Goal: Information Seeking & Learning: Learn about a topic

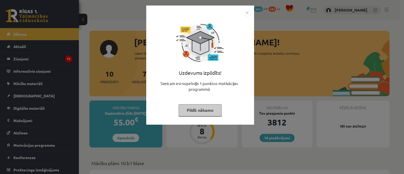
click at [186, 110] on button "Pildīt nākamo" at bounding box center [200, 110] width 43 height 12
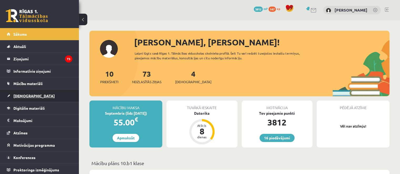
click at [36, 97] on link "[DEMOGRAPHIC_DATA]" at bounding box center [40, 96] width 66 height 12
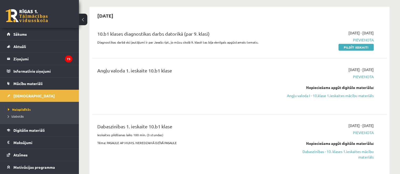
scroll to position [53, 0]
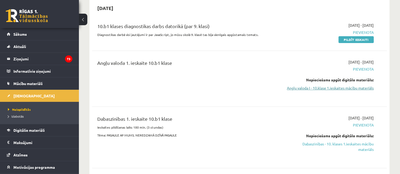
click at [302, 88] on link "Angļu valoda I - 10.klase 1.ieskaites mācību materiāls" at bounding box center [330, 89] width 87 height 6
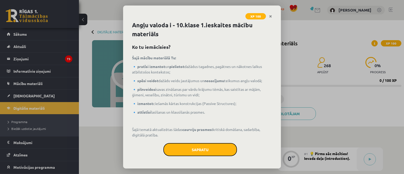
click at [218, 150] on button "Sapratu" at bounding box center [200, 149] width 74 height 13
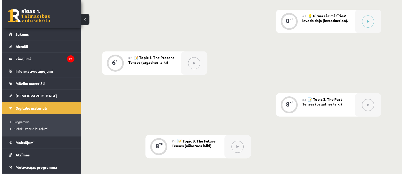
scroll to position [80, 0]
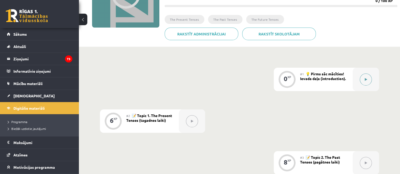
click at [358, 80] on div at bounding box center [366, 79] width 26 height 23
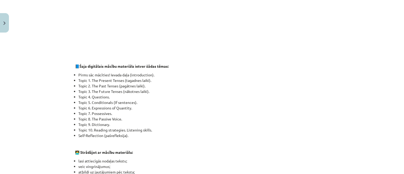
scroll to position [289, 0]
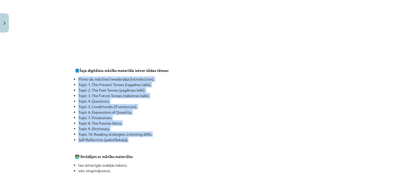
drag, startPoint x: 103, startPoint y: 126, endPoint x: 73, endPoint y: 81, distance: 53.9
click at [75, 81] on ul "Pirms sāc mācīties! Ievada daļa (introduction). Topic 1. The Present Tenses (ta…" at bounding box center [202, 110] width 254 height 66
copy ul "Pirms sāc mācīties! Ievada daļa (introduction). Topic 1. The Present Tenses (ta…"
click at [130, 139] on li "Self-Reflection (pašrefleksija)." at bounding box center [203, 140] width 251 height 6
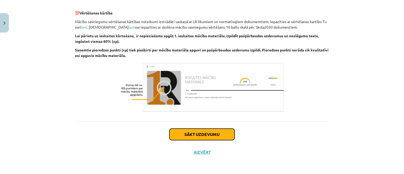
click at [198, 137] on button "Sākt uzdevumu" at bounding box center [201, 135] width 65 height 12
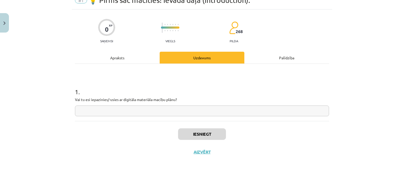
scroll to position [13, 0]
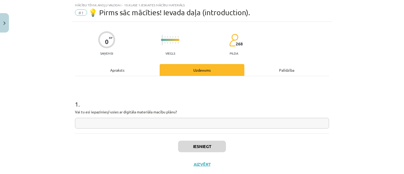
click at [203, 123] on input "text" at bounding box center [202, 123] width 254 height 11
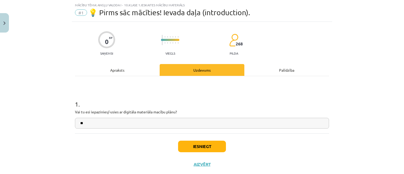
type input "**"
click at [204, 147] on button "Iesniegt" at bounding box center [202, 147] width 48 height 12
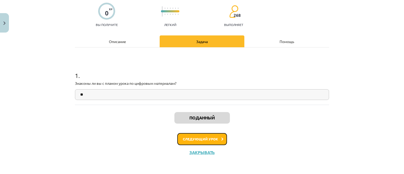
click at [205, 139] on font "Следующий урок" at bounding box center [200, 139] width 35 height 4
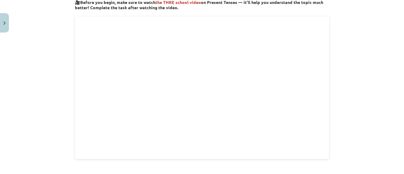
scroll to position [316, 0]
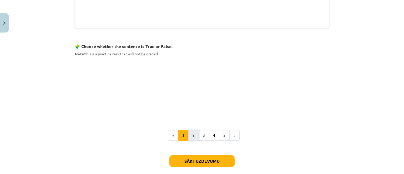
click at [191, 134] on button "2" at bounding box center [193, 136] width 11 height 11
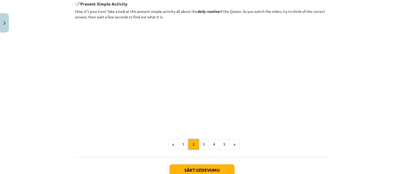
scroll to position [343, 0]
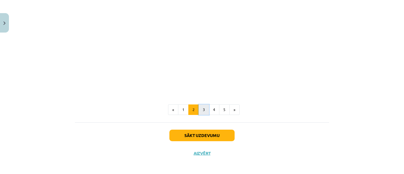
click at [200, 111] on button "3" at bounding box center [204, 110] width 11 height 11
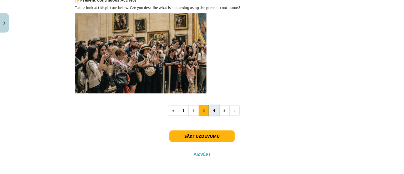
click at [210, 111] on button "4" at bounding box center [214, 111] width 11 height 11
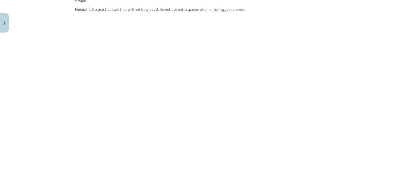
scroll to position [436, 0]
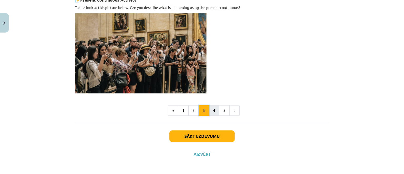
scroll to position [278, 0]
click at [213, 110] on button "4" at bounding box center [214, 111] width 11 height 11
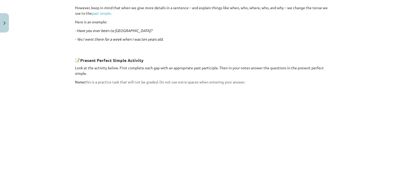
scroll to position [331, 0]
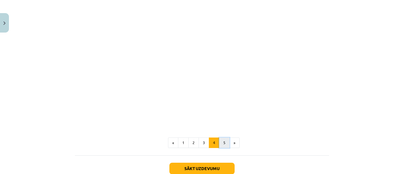
click at [219, 138] on button "5" at bounding box center [224, 143] width 11 height 11
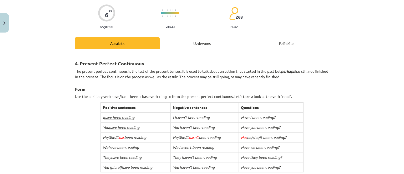
scroll to position [79, 0]
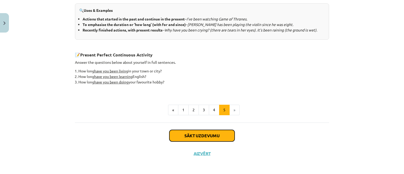
click at [212, 133] on button "Sākt uzdevumu" at bounding box center [201, 136] width 65 height 12
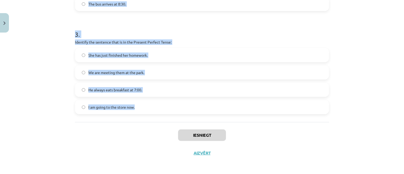
scroll to position [291, 0]
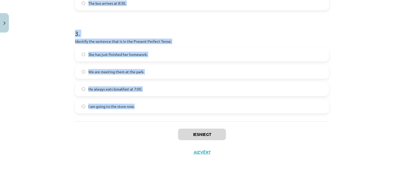
drag, startPoint x: 71, startPoint y: 11, endPoint x: 138, endPoint y: 106, distance: 116.2
copy form "1 . Which sentence is in the Simple Present Tense? They have been playing socce…"
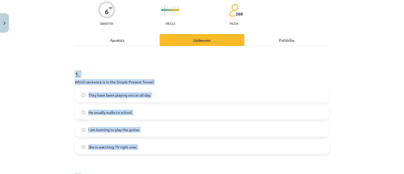
scroll to position [53, 0]
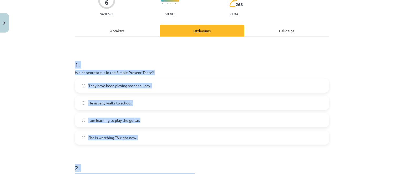
click at [104, 106] on span "He usually walks to school." at bounding box center [110, 104] width 44 height 6
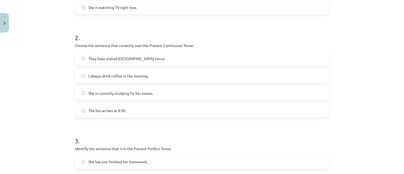
scroll to position [184, 0]
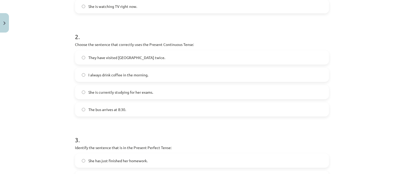
click at [115, 90] on span "She is currently studying for her exams." at bounding box center [120, 93] width 65 height 6
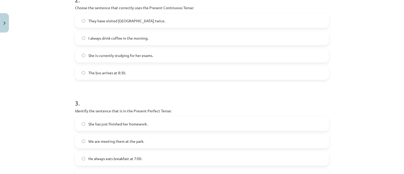
scroll to position [263, 0]
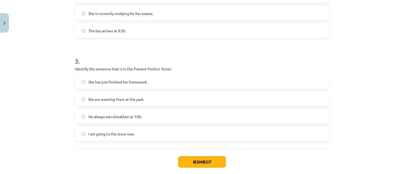
click at [91, 81] on span "She has just finished her homework." at bounding box center [117, 82] width 59 height 6
click at [178, 158] on button "Iesniegt" at bounding box center [202, 163] width 48 height 12
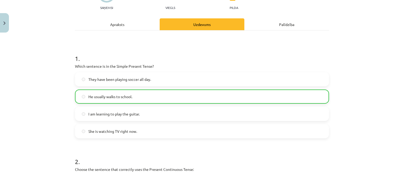
scroll to position [0, 0]
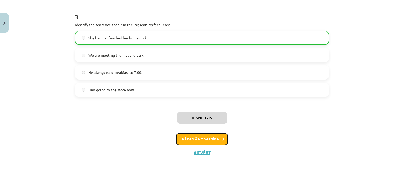
click at [187, 140] on button "Nākamā nodarbība" at bounding box center [202, 139] width 52 height 12
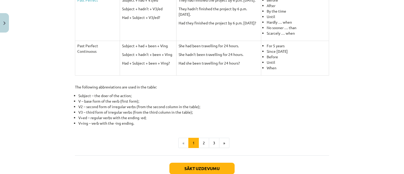
scroll to position [270, 0]
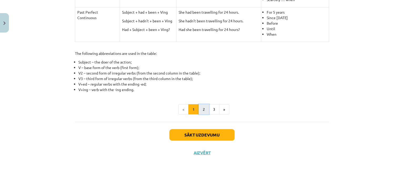
click at [203, 111] on button "2" at bounding box center [204, 109] width 11 height 11
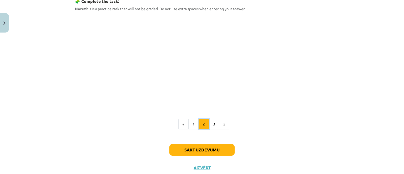
scroll to position [278, 0]
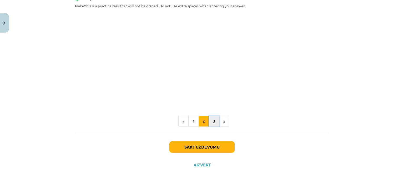
click at [211, 120] on button "3" at bounding box center [214, 121] width 11 height 11
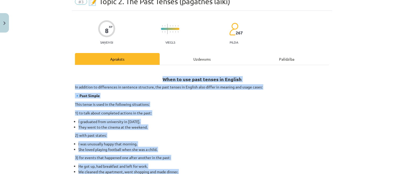
scroll to position [0, 0]
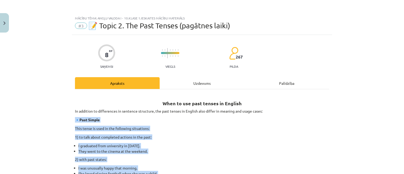
drag, startPoint x: 264, startPoint y: 98, endPoint x: 75, endPoint y: 122, distance: 190.4
copy div "🔹 Lore Ipsumd Sita conse ad elit se doe temporinc utlaboreet: 0) do magn aliqu …"
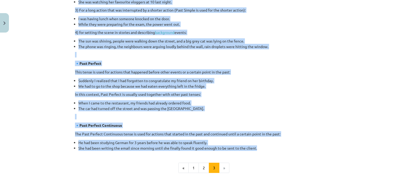
scroll to position [324, 0]
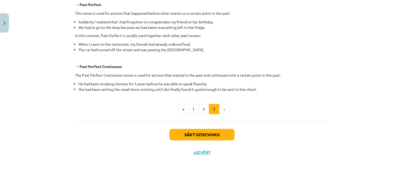
drag, startPoint x: 219, startPoint y: 126, endPoint x: 217, endPoint y: 133, distance: 6.8
click at [217, 129] on div "Sākt uzdevumu Aizvērt" at bounding box center [202, 140] width 254 height 37
click at [217, 133] on button "Sākt uzdevumu" at bounding box center [201, 135] width 65 height 12
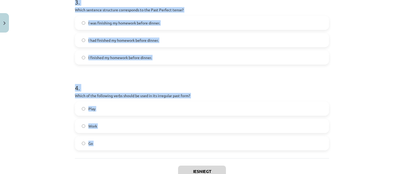
scroll to position [325, 0]
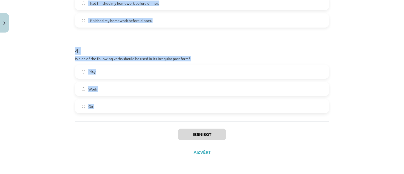
drag, startPoint x: 72, startPoint y: 117, endPoint x: 110, endPoint y: 120, distance: 38.8
copy form "1 . Which of the following sentences is correct in the Past Simple tense? He wa…"
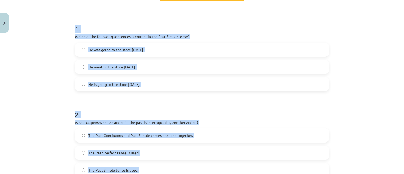
scroll to position [88, 0]
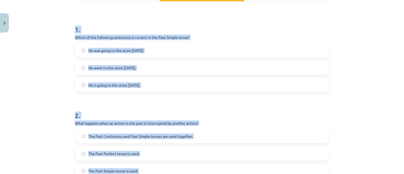
click at [134, 72] on label "He went to the store [DATE]." at bounding box center [202, 67] width 253 height 13
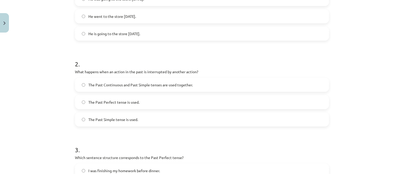
scroll to position [141, 0]
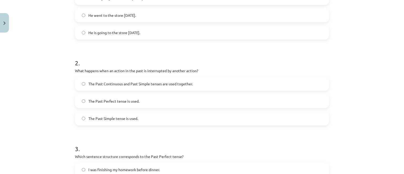
click at [111, 83] on span "The Past Continuous and Past Simple tenses are used together." at bounding box center [140, 84] width 104 height 6
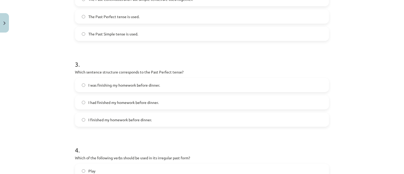
scroll to position [246, 0]
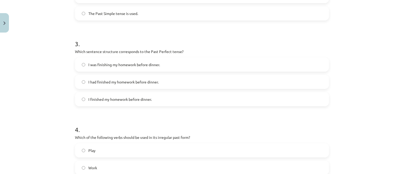
click at [103, 84] on span "I had finished my homework before dinner." at bounding box center [123, 82] width 70 height 6
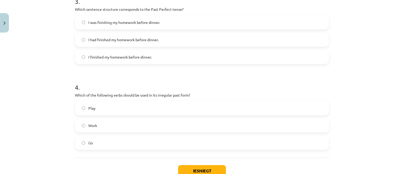
scroll to position [325, 0]
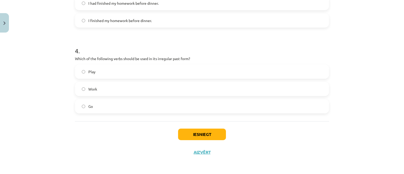
click at [98, 103] on label "Go" at bounding box center [202, 106] width 253 height 13
click at [172, 136] on div "Iesniegt Aizvērt" at bounding box center [202, 140] width 254 height 37
click at [175, 136] on div "Iesniegt Aizvērt" at bounding box center [202, 140] width 254 height 37
click at [178, 137] on button "Iesniegt" at bounding box center [202, 135] width 48 height 12
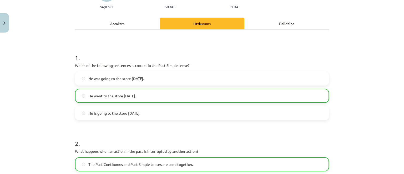
scroll to position [0, 0]
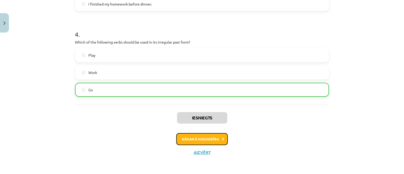
click at [187, 139] on button "Nākamā nodarbība" at bounding box center [202, 139] width 52 height 12
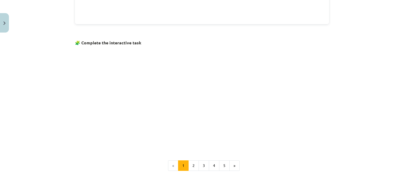
scroll to position [359, 0]
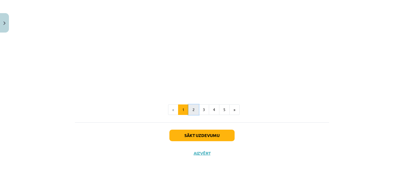
click at [189, 105] on button "2" at bounding box center [193, 110] width 11 height 11
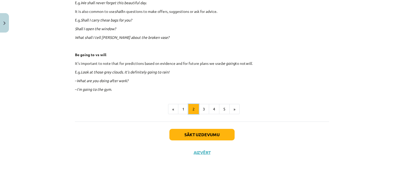
scroll to position [197, 0]
click at [204, 112] on button "3" at bounding box center [204, 109] width 11 height 11
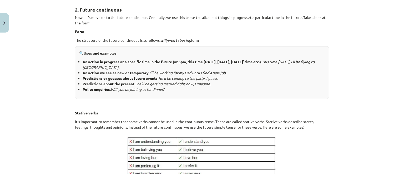
scroll to position [278, 0]
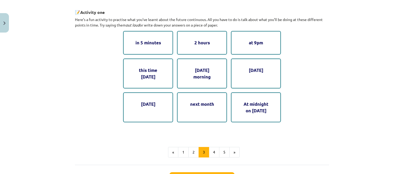
click at [202, 107] on div "next month" at bounding box center [202, 108] width 50 height 30
drag, startPoint x: 189, startPoint y: 98, endPoint x: 184, endPoint y: 93, distance: 7.1
click at [188, 98] on div "next month" at bounding box center [202, 108] width 50 height 30
drag, startPoint x: 201, startPoint y: 83, endPoint x: 201, endPoint y: 94, distance: 11.8
click at [202, 94] on div "in 5 minutes 2 hours at 9pm this time [DATE] [DATE] morning [DATE] next month A…" at bounding box center [202, 77] width 158 height 92
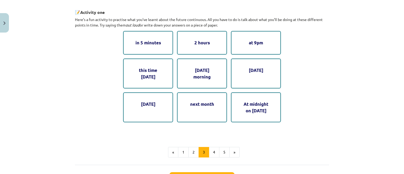
drag, startPoint x: 189, startPoint y: 73, endPoint x: 195, endPoint y: 88, distance: 16.6
click at [195, 88] on div "in 5 minutes 2 hours at 9pm this time [DATE] [DATE] morning [DATE] next month A…" at bounding box center [202, 77] width 158 height 92
drag, startPoint x: 175, startPoint y: 38, endPoint x: 181, endPoint y: 39, distance: 6.1
click at [180, 39] on div "in 5 minutes 2 hours at 9pm this time [DATE] [DATE] morning [DATE] next month A…" at bounding box center [202, 77] width 158 height 92
click at [192, 40] on div "2 hours" at bounding box center [202, 42] width 50 height 23
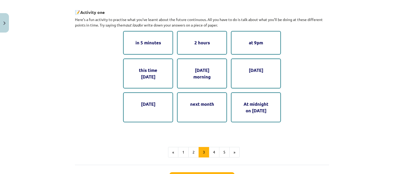
click at [193, 40] on div "2 hours" at bounding box center [202, 42] width 50 height 23
click at [197, 41] on div "2 hours" at bounding box center [202, 42] width 50 height 23
click at [259, 39] on div "at 9pm" at bounding box center [256, 42] width 50 height 23
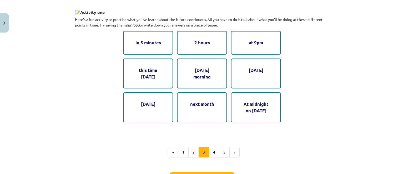
click at [268, 78] on div "[DATE]" at bounding box center [256, 74] width 50 height 30
click at [266, 105] on div "At midnight on [DATE]" at bounding box center [256, 108] width 50 height 30
click at [125, 21] on p "Here’s a fun activity to practise what you’ve learnt about the future continuou…" at bounding box center [202, 22] width 254 height 11
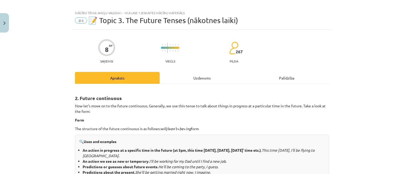
scroll to position [0, 0]
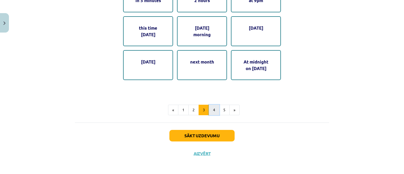
click at [210, 110] on button "4" at bounding box center [214, 110] width 11 height 11
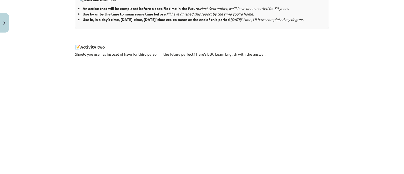
scroll to position [317, 0]
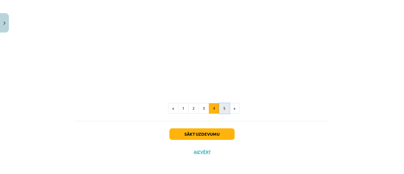
click at [222, 106] on button "5" at bounding box center [224, 108] width 11 height 11
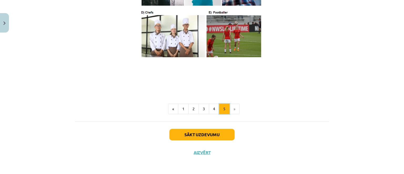
scroll to position [346, 0]
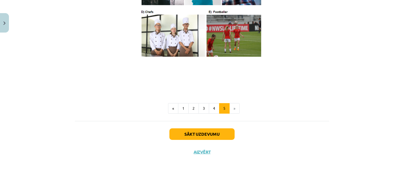
click at [219, 128] on div "Sākt uzdevumu Aizvērt" at bounding box center [202, 139] width 254 height 37
click at [219, 130] on button "Sākt uzdevumu" at bounding box center [201, 135] width 65 height 12
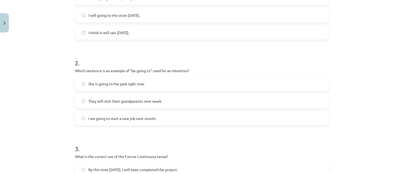
scroll to position [0, 0]
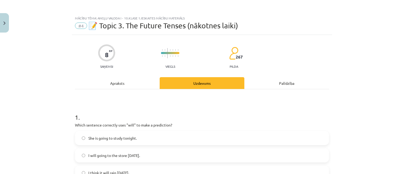
click at [76, 117] on h1 "1 ." at bounding box center [202, 113] width 254 height 16
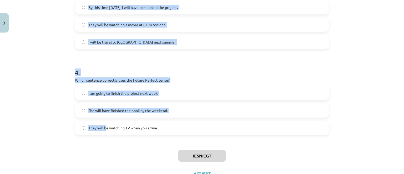
scroll to position [325, 0]
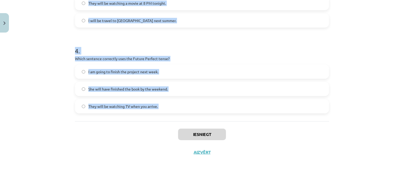
drag, startPoint x: 73, startPoint y: 116, endPoint x: 135, endPoint y: 115, distance: 61.3
copy form "1 . Which sentence correctly uses "will" to make a prediction? She is going to …"
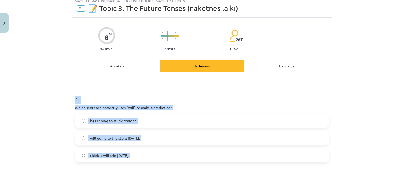
scroll to position [26, 0]
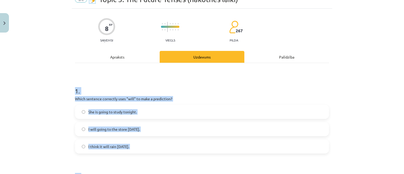
click at [139, 124] on label "I will going to the store [DATE]." at bounding box center [202, 129] width 253 height 13
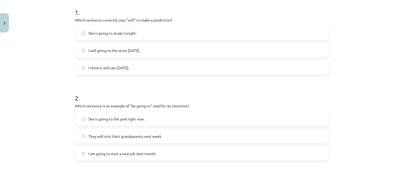
scroll to position [132, 0]
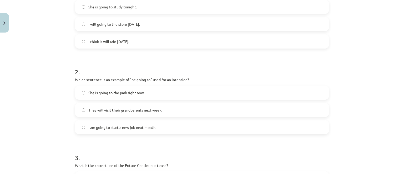
click at [131, 121] on label "I am going to start a new job next month." at bounding box center [202, 127] width 253 height 13
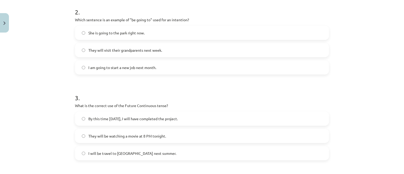
scroll to position [263, 0]
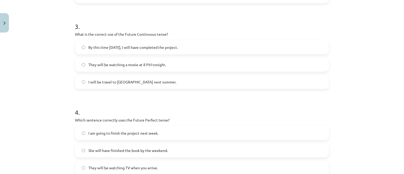
click at [102, 66] on span "They will be watching a movie at 8 PM tonight." at bounding box center [127, 65] width 78 height 6
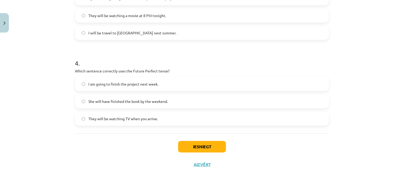
scroll to position [325, 0]
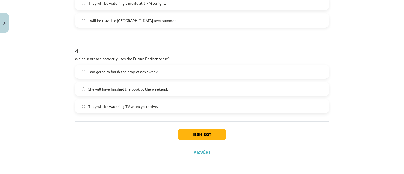
click at [109, 88] on span "She will have finished the book by the weekend." at bounding box center [127, 90] width 79 height 6
click at [175, 132] on div "Iesniegt Aizvērt" at bounding box center [202, 140] width 254 height 37
click at [178, 133] on button "Iesniegt" at bounding box center [202, 135] width 48 height 12
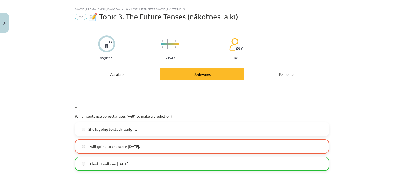
scroll to position [0, 0]
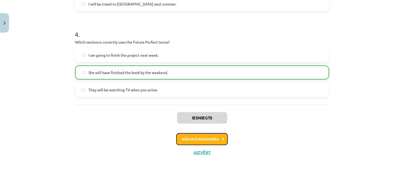
click at [208, 134] on button "Nākamā nodarbība" at bounding box center [202, 139] width 52 height 12
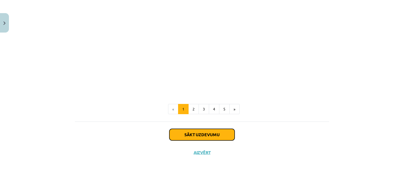
click at [208, 134] on button "Sākt uzdevumu" at bounding box center [201, 135] width 65 height 12
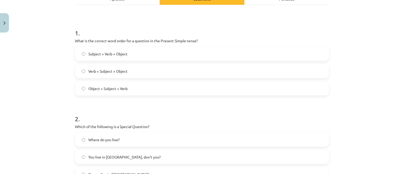
scroll to position [9, 0]
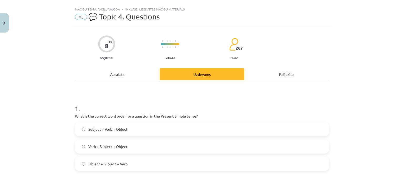
click at [147, 79] on div "Apraksts" at bounding box center [117, 74] width 85 height 12
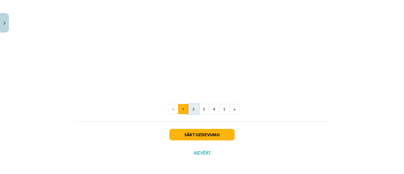
click at [190, 107] on button "2" at bounding box center [193, 109] width 11 height 11
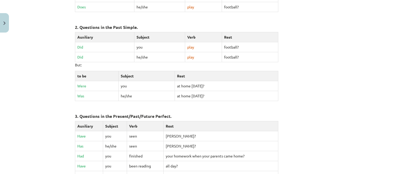
scroll to position [237, 0]
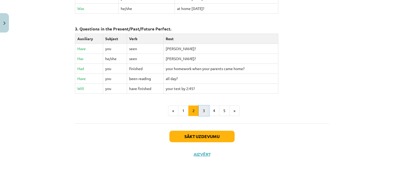
click at [199, 107] on button "3" at bounding box center [204, 111] width 11 height 11
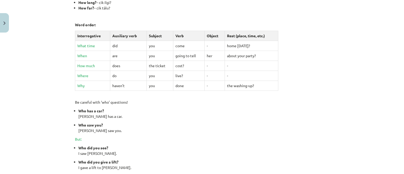
scroll to position [251, 0]
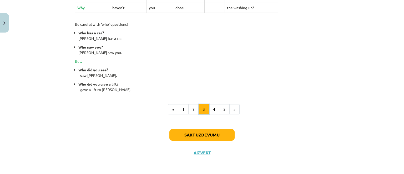
click at [206, 109] on button "3" at bounding box center [204, 109] width 11 height 11
click at [210, 113] on button "4" at bounding box center [214, 109] width 11 height 11
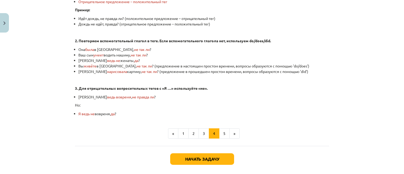
scroll to position [147, 0]
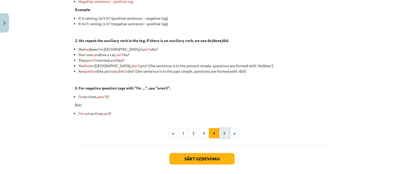
click at [223, 129] on button "5" at bounding box center [224, 133] width 11 height 11
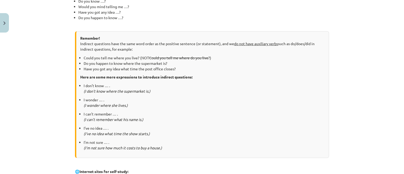
scroll to position [297, 0]
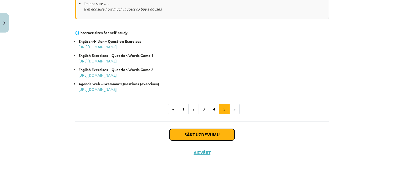
click at [198, 131] on button "Sākt uzdevumu" at bounding box center [201, 135] width 65 height 12
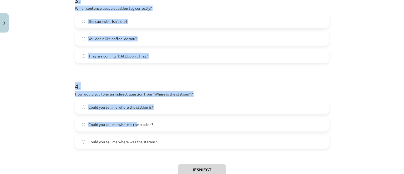
scroll to position [325, 0]
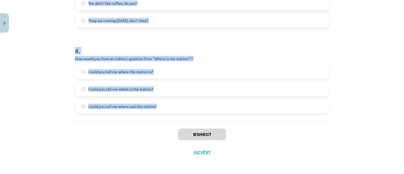
drag, startPoint x: 69, startPoint y: 114, endPoint x: 150, endPoint y: 110, distance: 81.4
click at [157, 112] on div "Mācību tēma: Angļu valoda i - 10.klase 1.ieskaites mācību materiāls #5 💬 Topic …" at bounding box center [202, 87] width 404 height 174
copy form "1 . What is the correct word order for a question in the Present Simple tense? …"
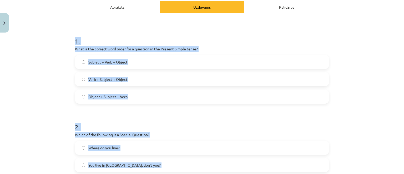
scroll to position [35, 0]
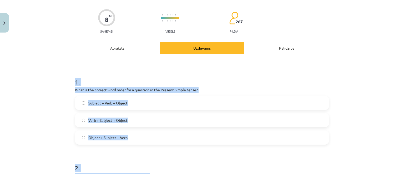
click at [135, 121] on label "Verb + Subject + Object" at bounding box center [202, 120] width 253 height 13
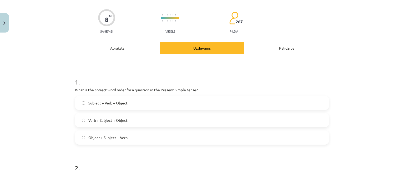
scroll to position [141, 0]
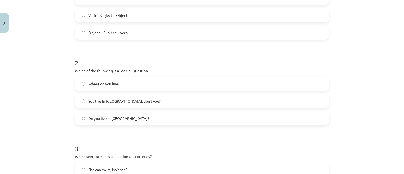
click at [125, 82] on label "Where do you live?" at bounding box center [202, 83] width 253 height 13
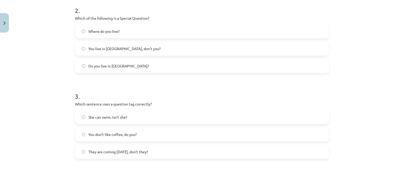
scroll to position [219, 0]
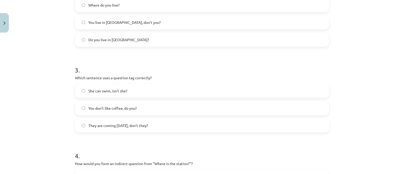
click at [122, 112] on label "You don’t like coffee, do you?" at bounding box center [202, 108] width 253 height 13
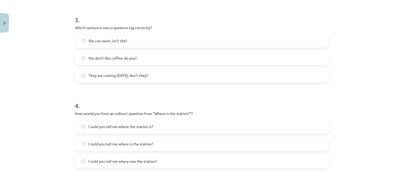
scroll to position [298, 0]
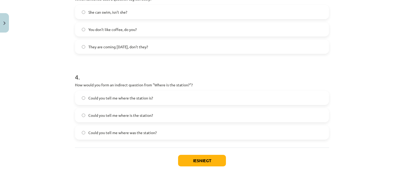
click at [108, 101] on label "Could you tell me where the station is?" at bounding box center [202, 98] width 253 height 13
click at [199, 159] on button "Iesniegt" at bounding box center [202, 161] width 48 height 12
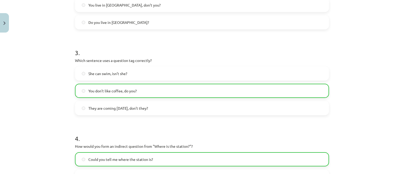
scroll to position [341, 0]
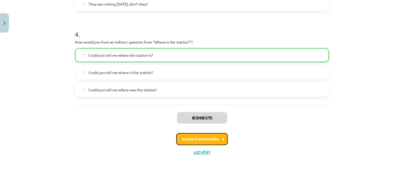
click at [192, 143] on button "Nākamā nodarbība" at bounding box center [202, 139] width 52 height 12
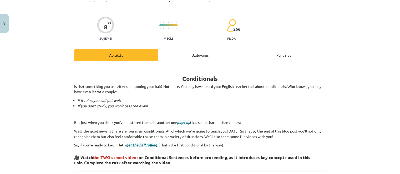
scroll to position [0, 0]
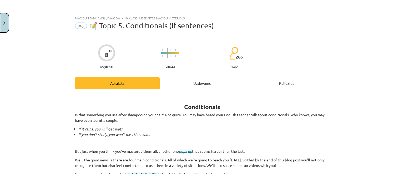
click at [7, 27] on button "Close" at bounding box center [4, 22] width 9 height 19
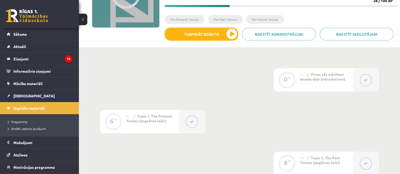
click at [84, 19] on button at bounding box center [83, 20] width 8 height 12
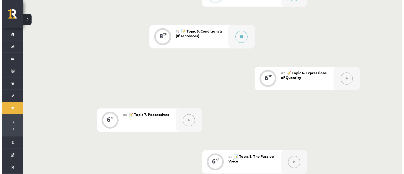
scroll to position [290, 0]
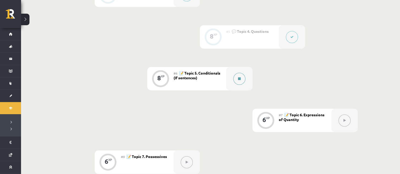
click at [239, 81] on button at bounding box center [239, 79] width 12 height 12
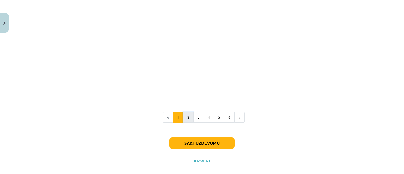
click at [184, 117] on button "2" at bounding box center [188, 117] width 11 height 11
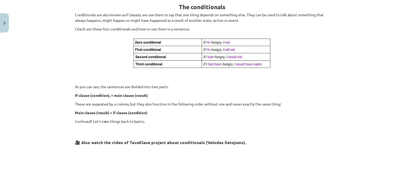
scroll to position [94, 0]
